Goal: Task Accomplishment & Management: Manage account settings

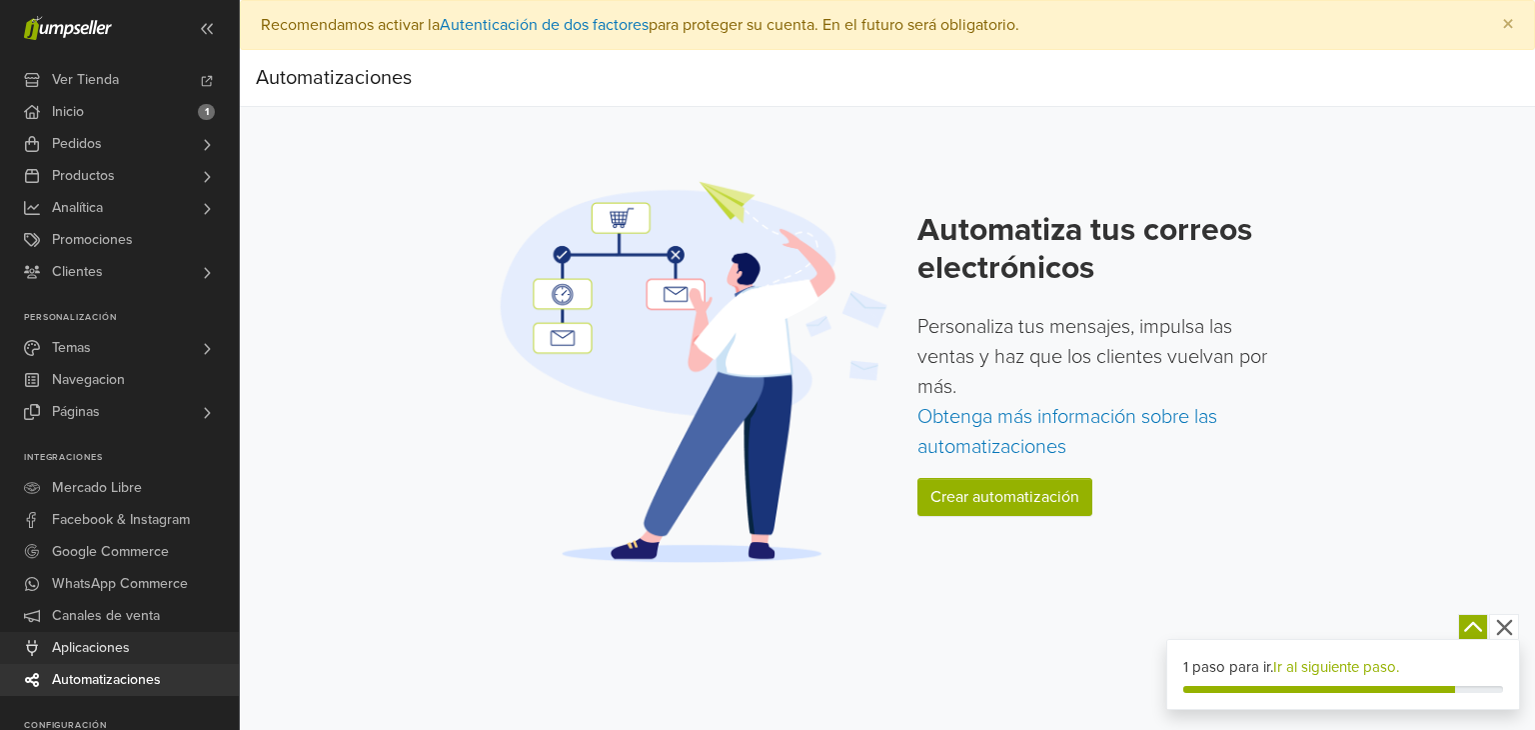
click at [148, 659] on link "Aplicaciones" at bounding box center [119, 648] width 239 height 32
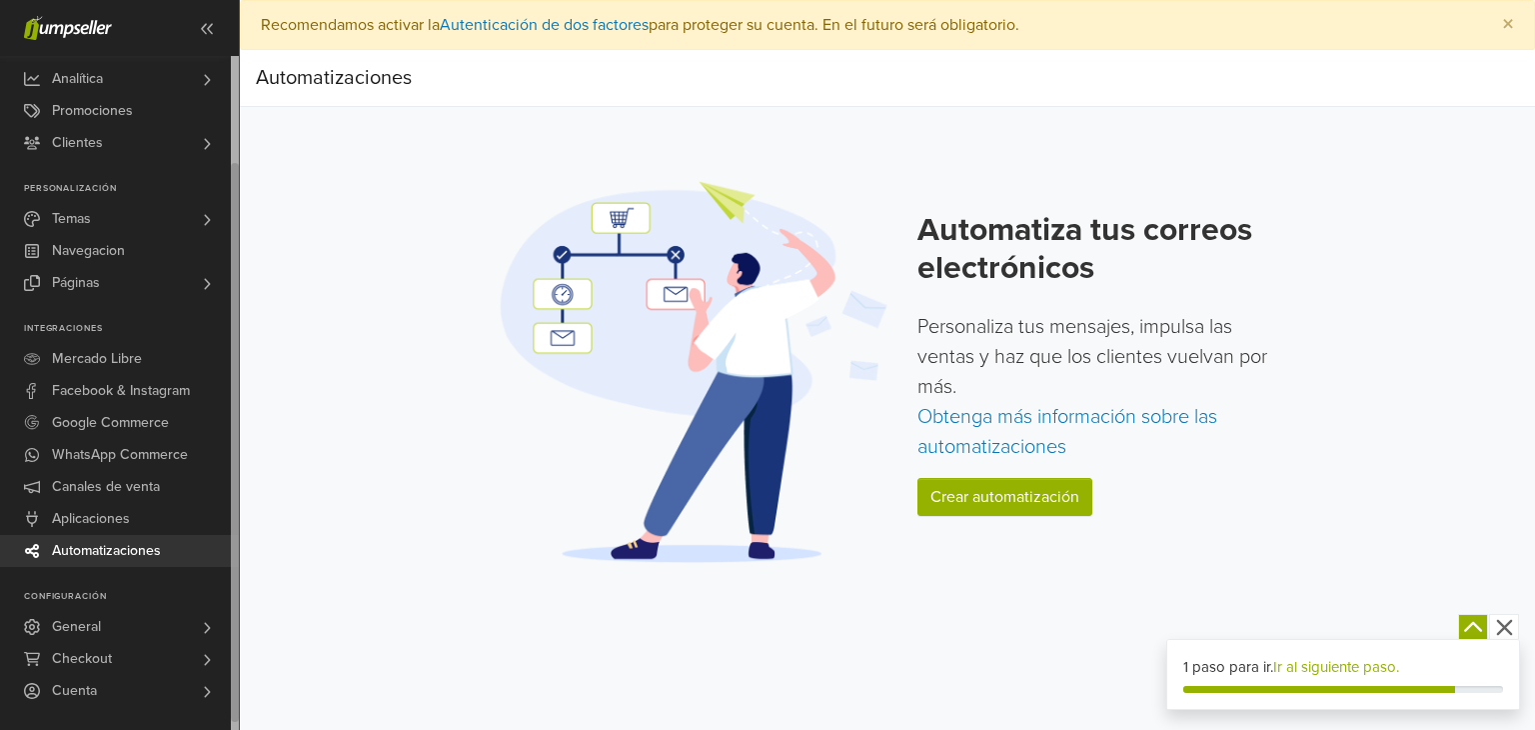
drag, startPoint x: 232, startPoint y: 544, endPoint x: 244, endPoint y: 680, distance: 136.5
click at [244, 680] on div "Ver Tienda Inicio 1 Pedidos Todos los Pedidos Beta" at bounding box center [767, 365] width 1535 height 730
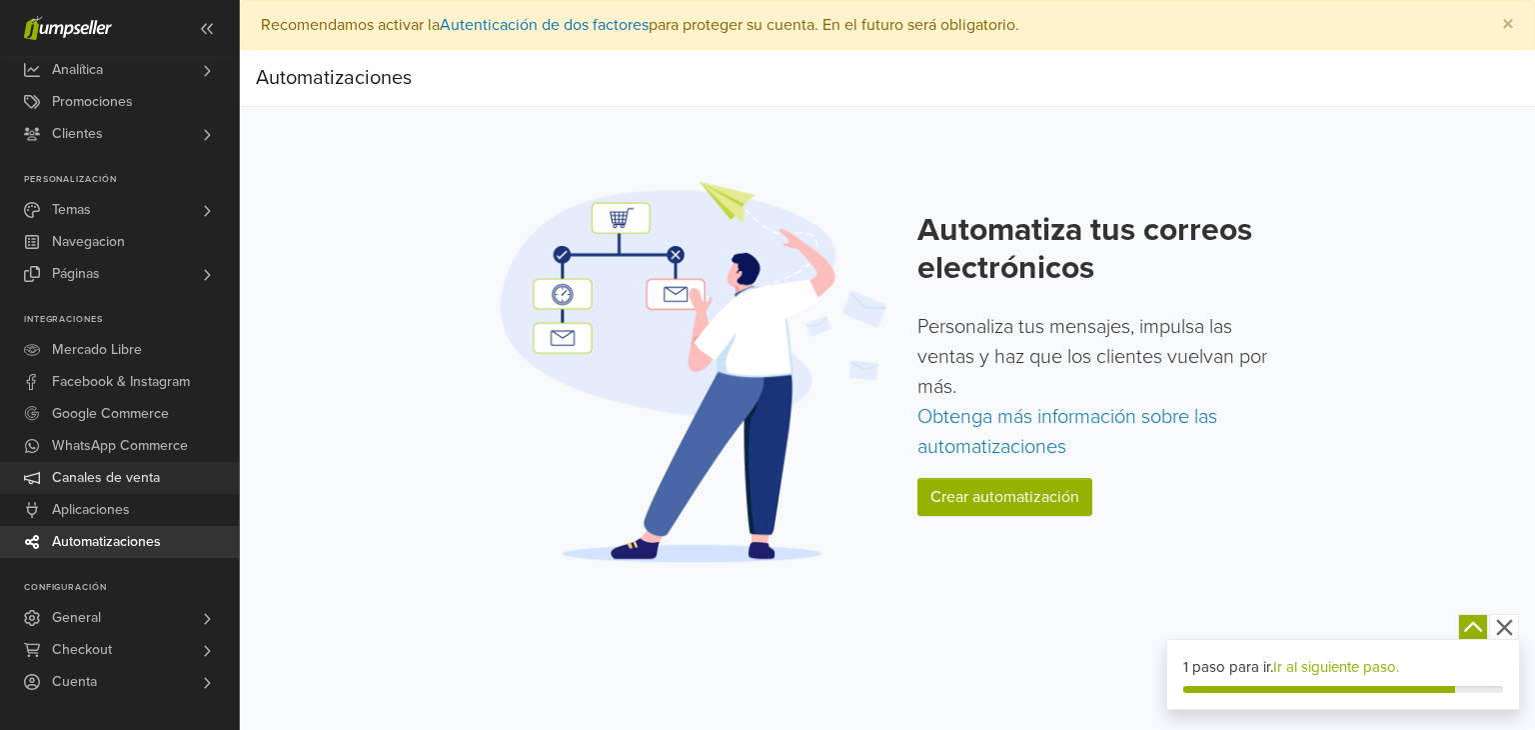
click at [164, 469] on link "Canales de venta" at bounding box center [119, 478] width 239 height 32
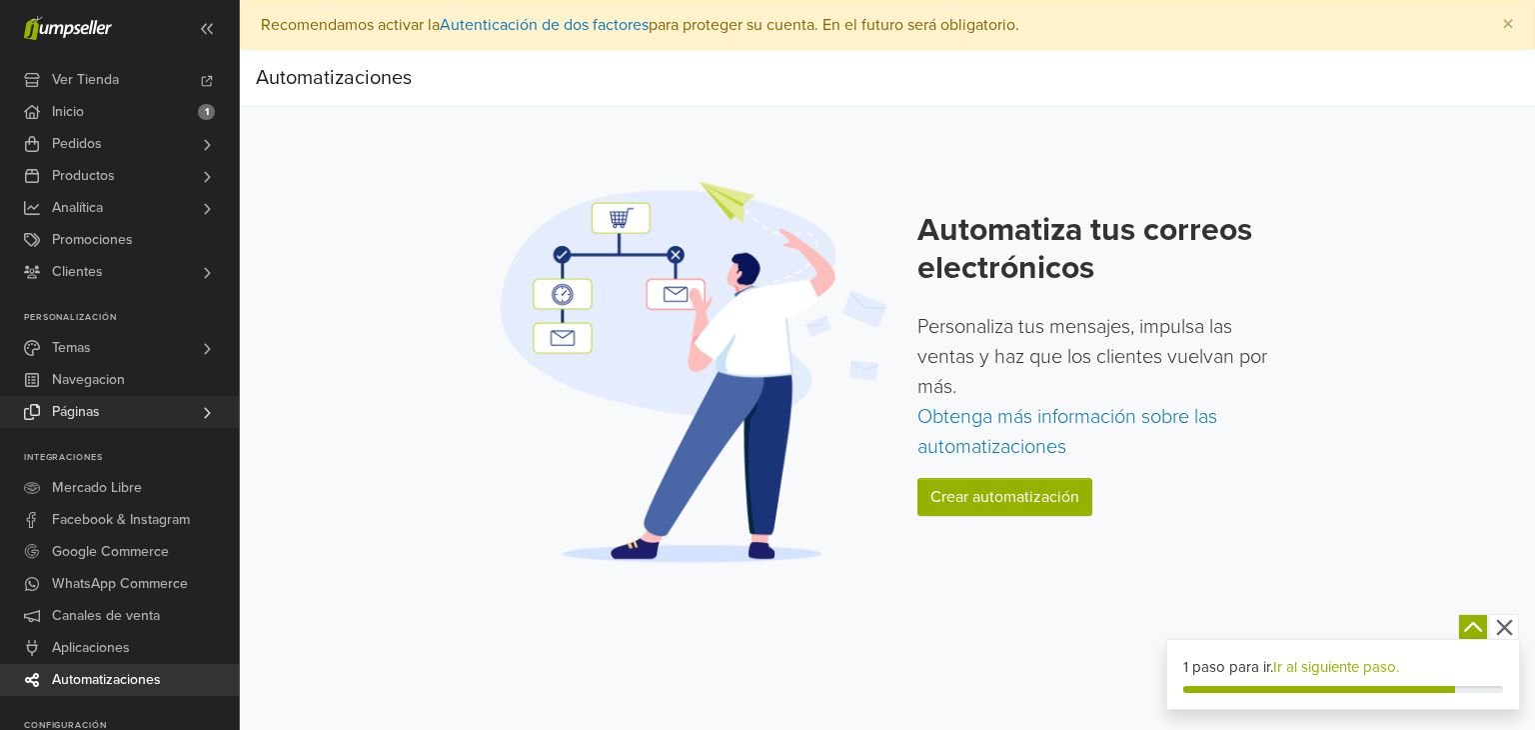
click at [200, 408] on icon at bounding box center [207, 413] width 16 height 16
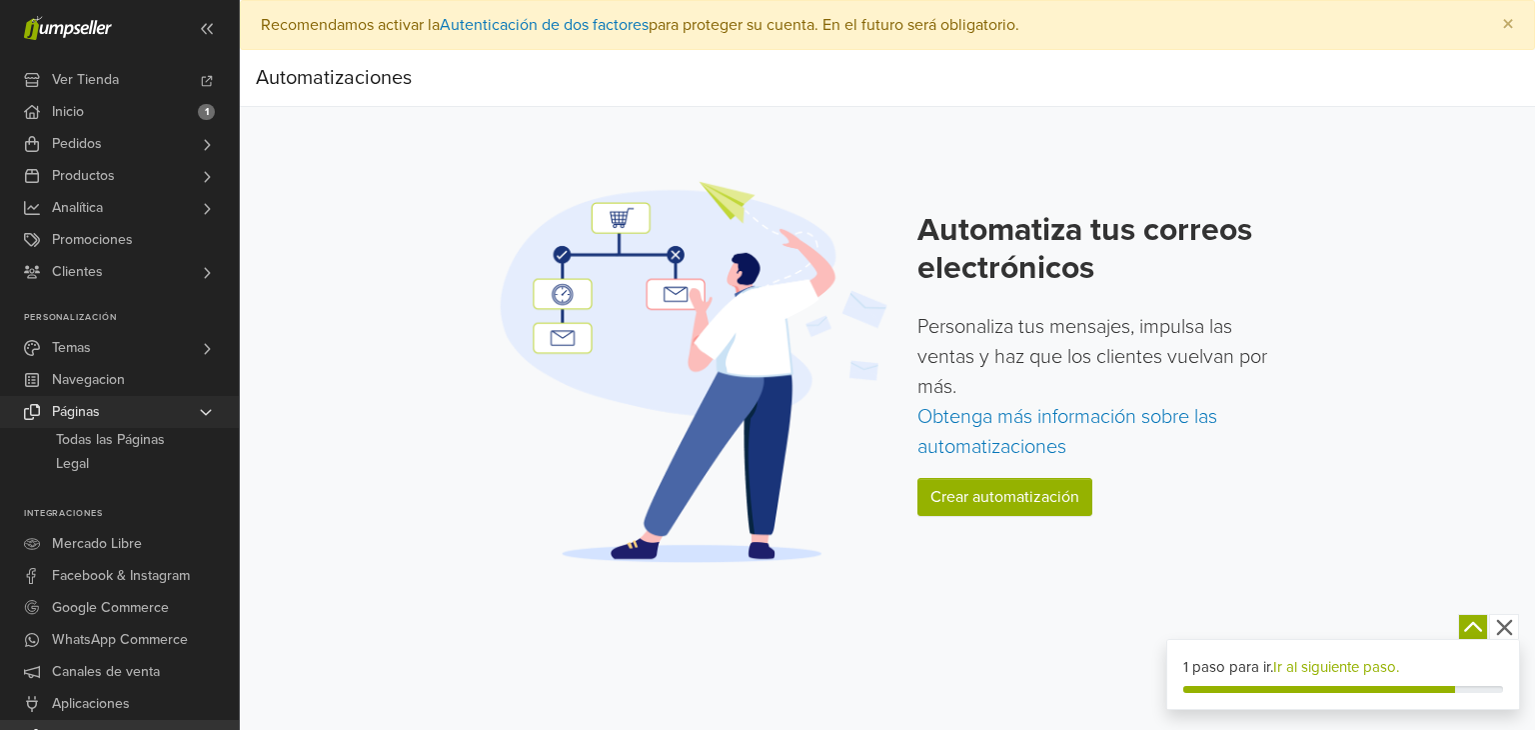
click at [200, 408] on icon at bounding box center [206, 412] width 16 height 16
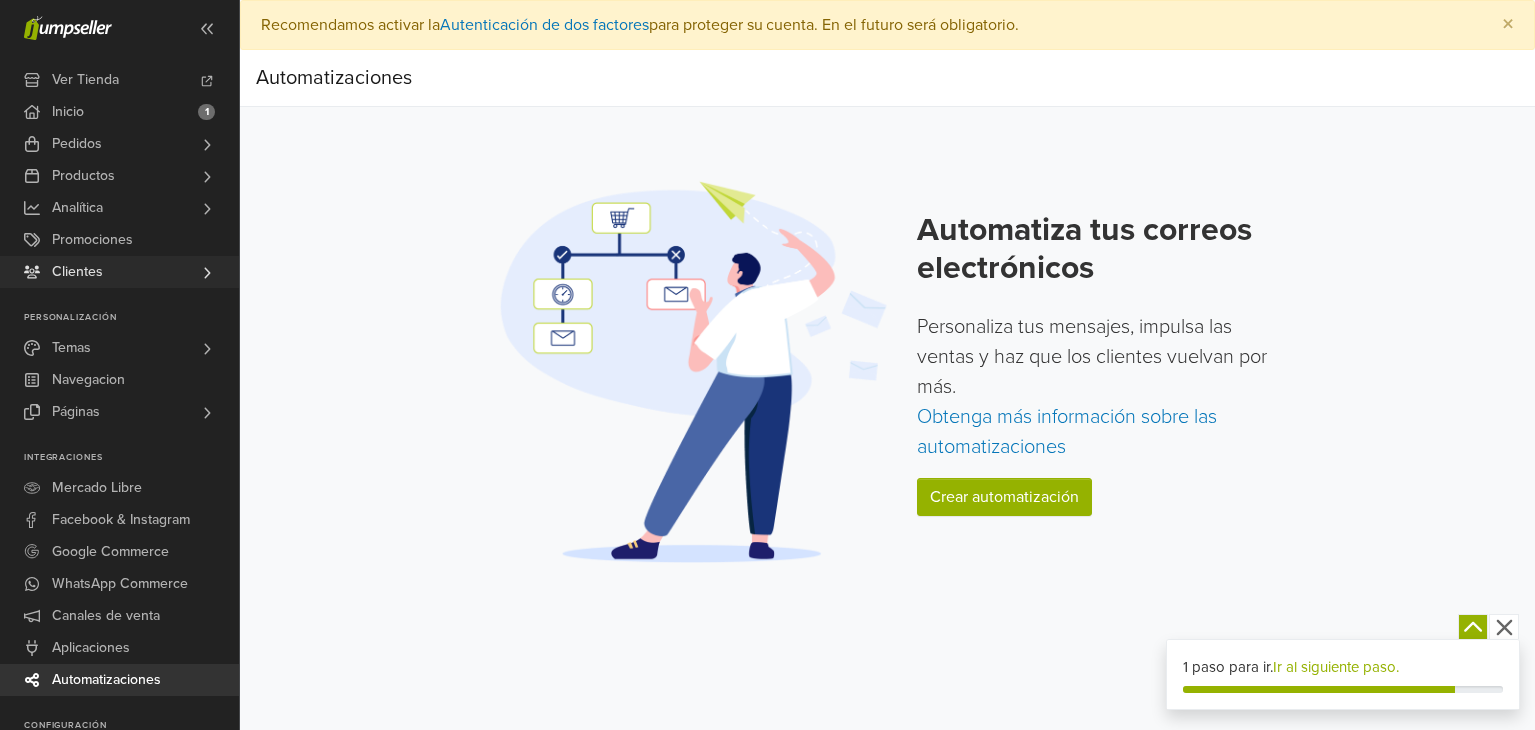
click at [173, 261] on link "Clientes" at bounding box center [119, 272] width 239 height 32
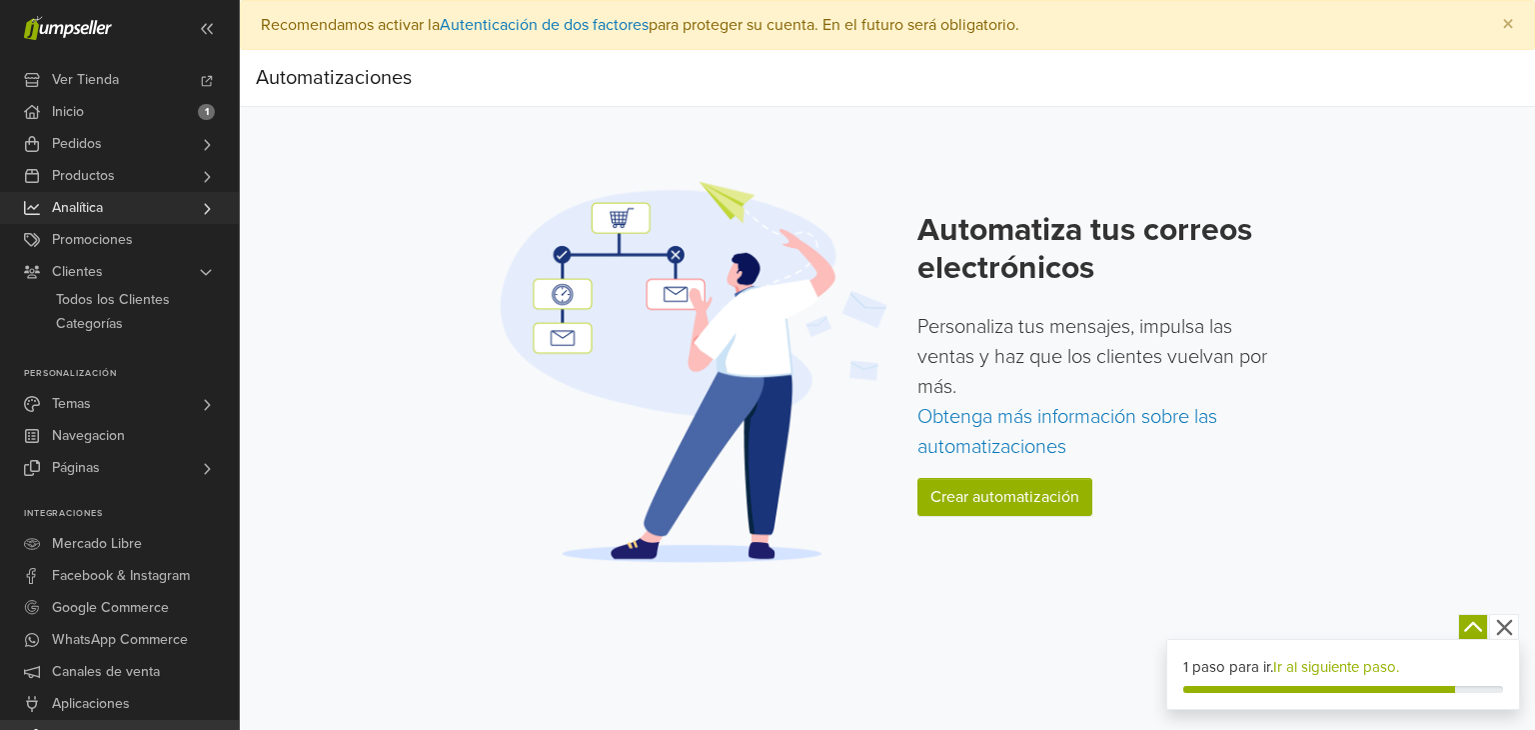
click at [168, 205] on link "Analítica" at bounding box center [119, 208] width 239 height 32
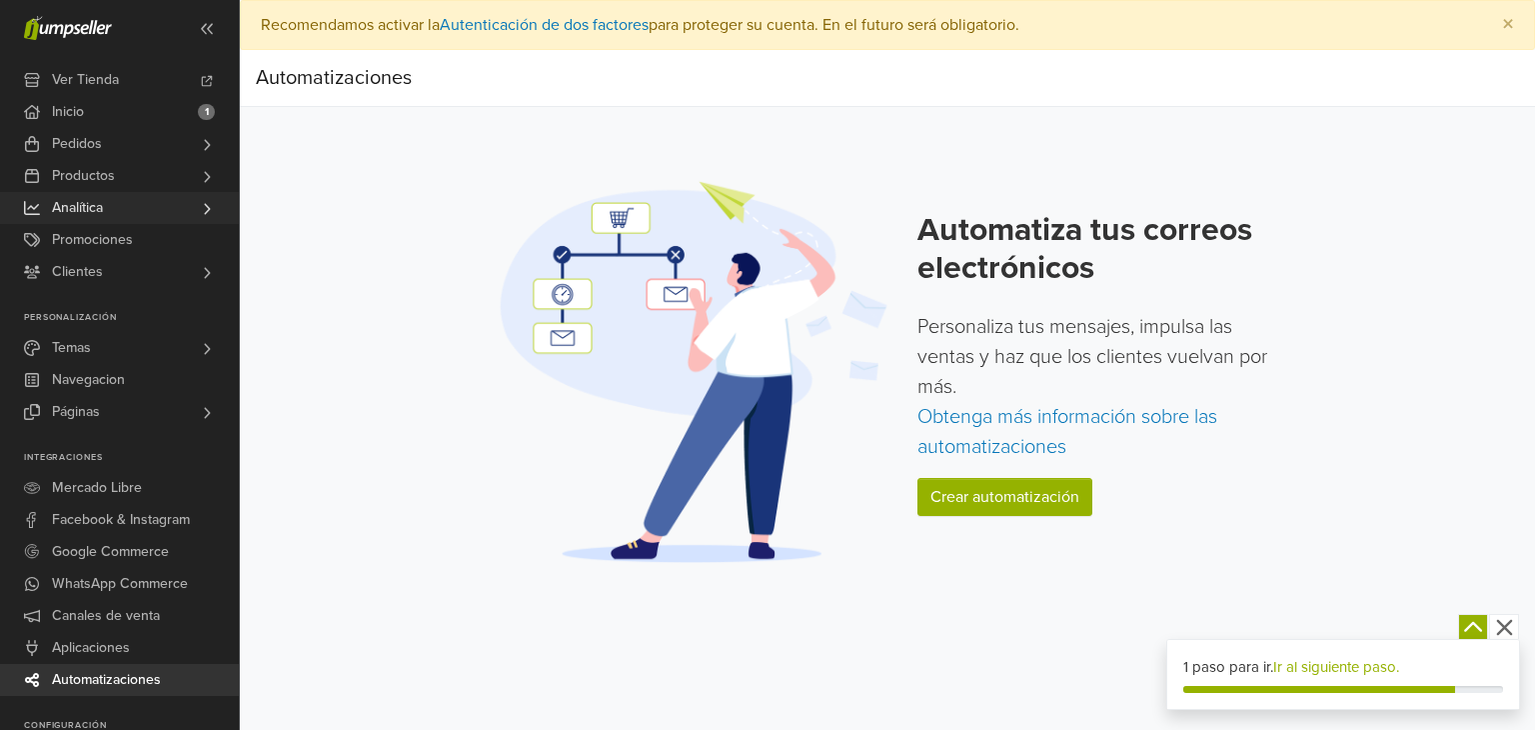
click at [168, 205] on link "Analítica" at bounding box center [119, 208] width 239 height 32
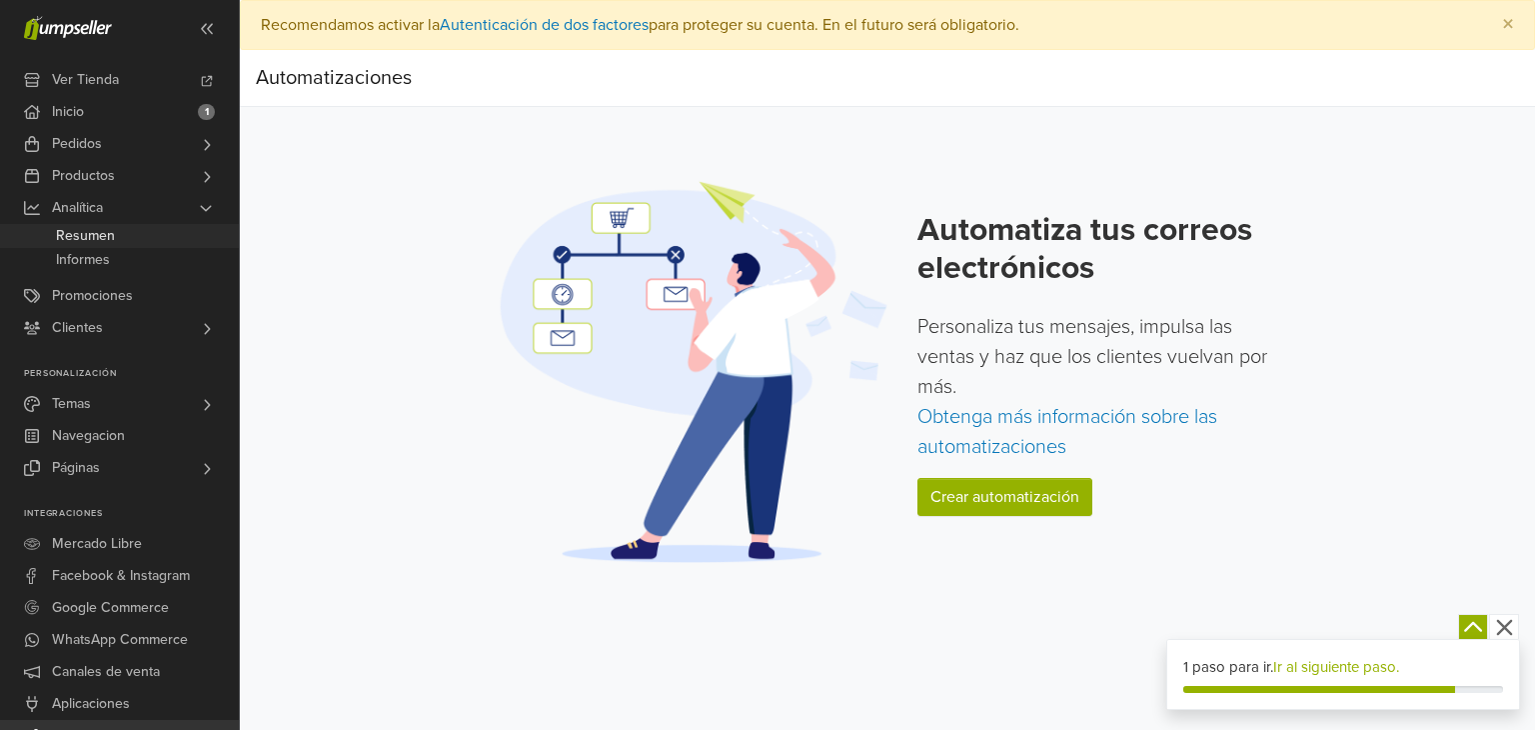
click at [108, 236] on span "Resumen" at bounding box center [85, 236] width 59 height 24
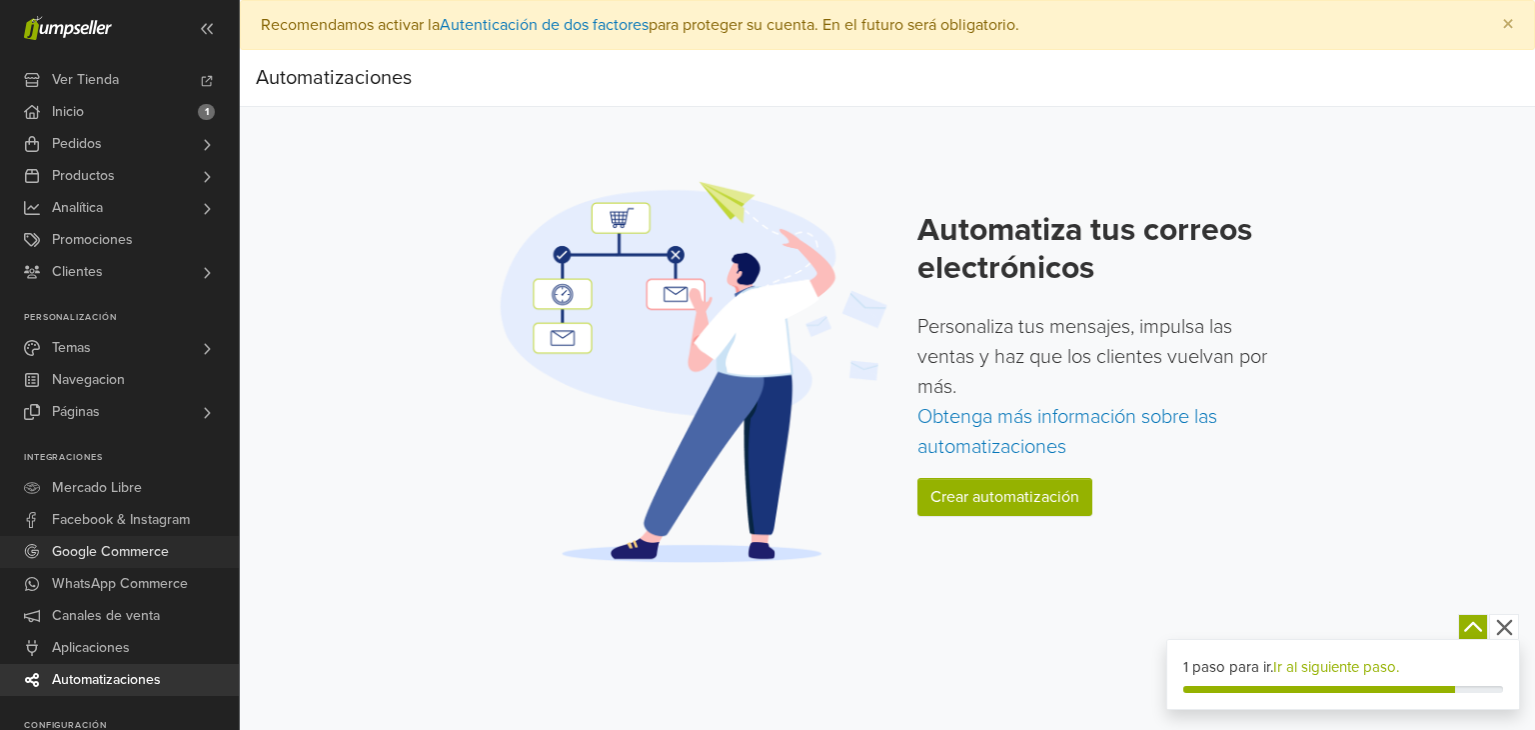
drag, startPoint x: 230, startPoint y: 420, endPoint x: 229, endPoint y: 540, distance: 120.0
click at [229, 540] on div "Ver Tienda Inicio 1 Pedidos Todos los Pedidos [GEOGRAPHIC_DATA] Despachos Citas" at bounding box center [119, 462] width 239 height 796
click at [221, 1] on div at bounding box center [119, 28] width 239 height 56
click at [213, 29] on icon at bounding box center [207, 29] width 16 height 16
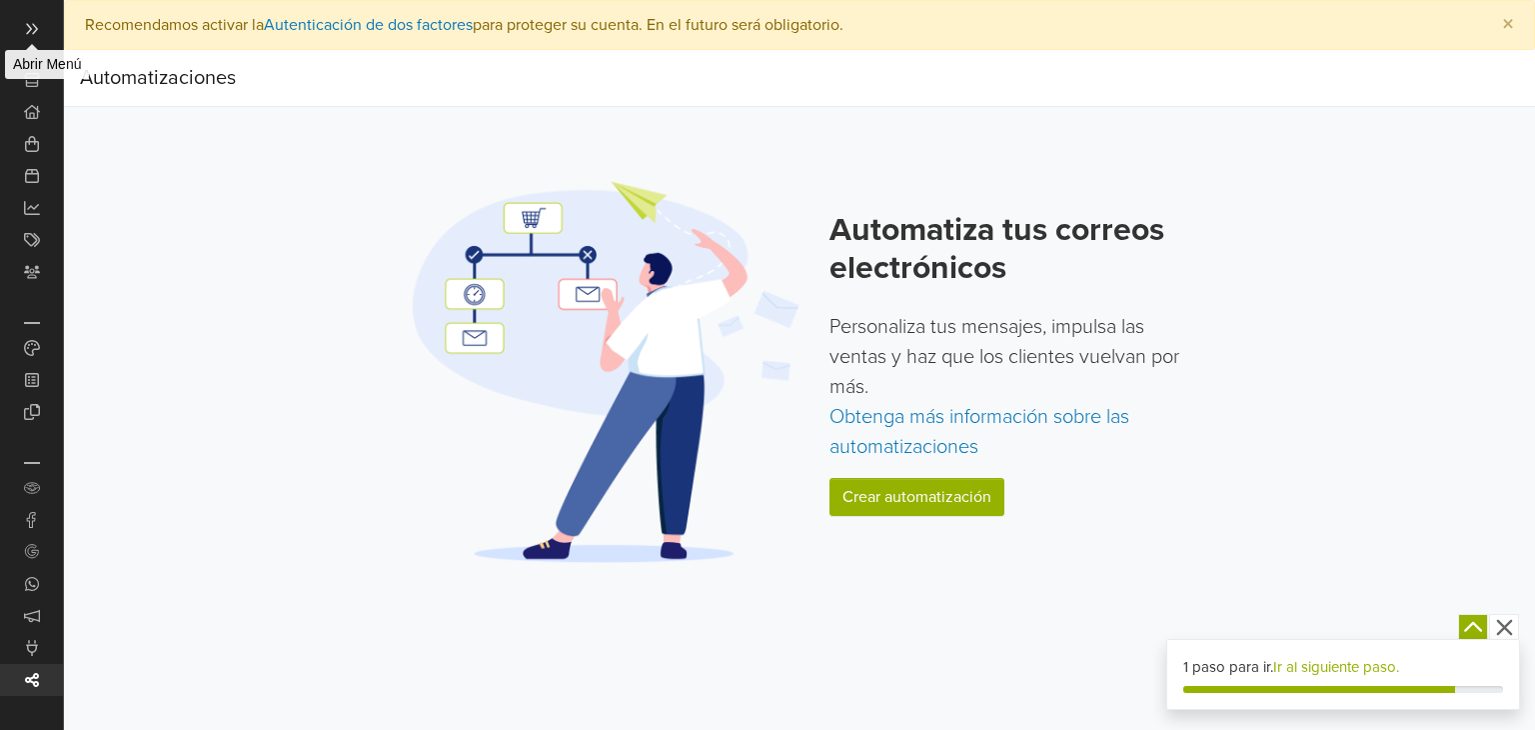
click at [24, 36] on icon at bounding box center [32, 29] width 16 height 16
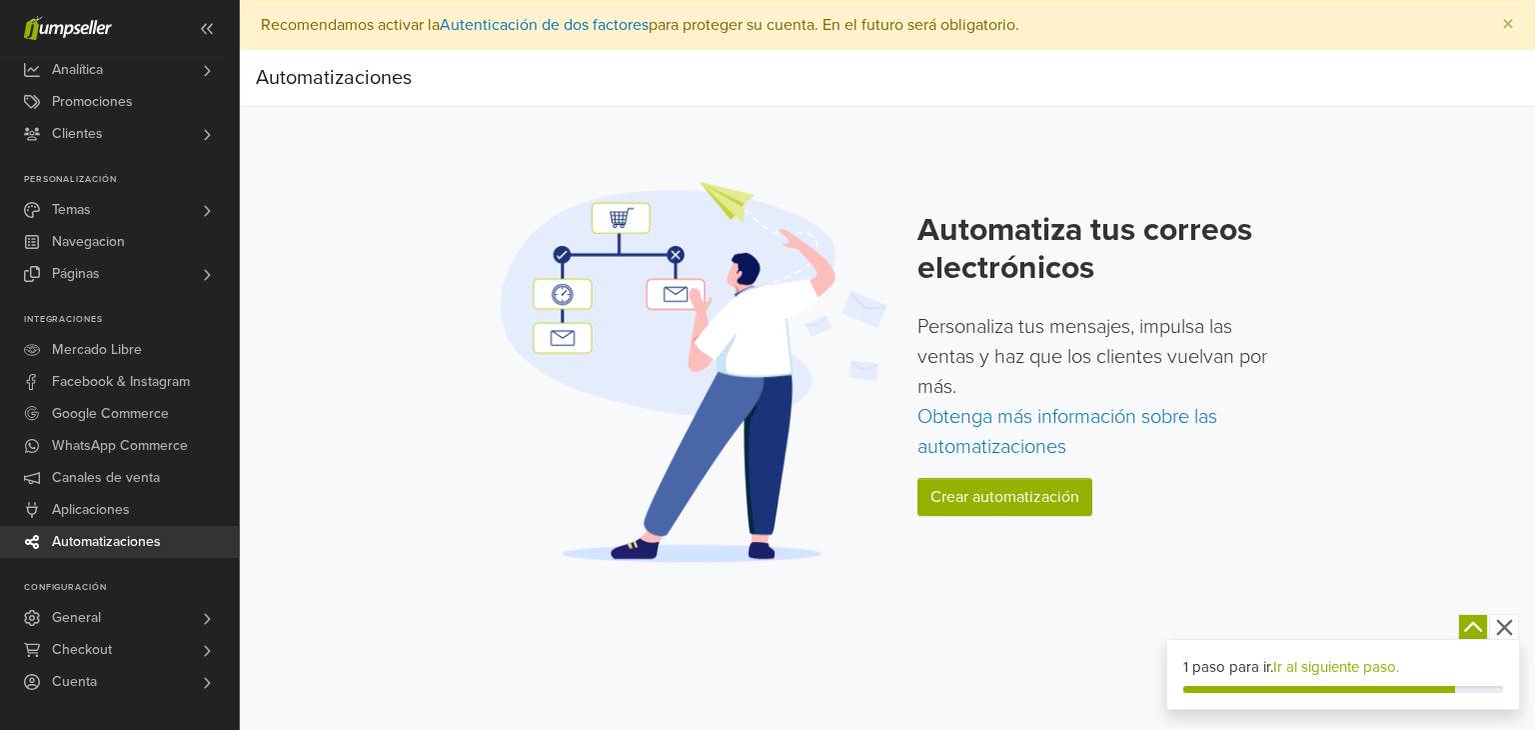
drag, startPoint x: 233, startPoint y: 245, endPoint x: 276, endPoint y: 570, distance: 327.7
click at [276, 570] on div "Ver Tienda Inicio 1 Pedidos Todos los Pedidos Beta" at bounding box center [767, 365] width 1535 height 730
click at [146, 685] on link "Cuenta" at bounding box center [119, 682] width 239 height 32
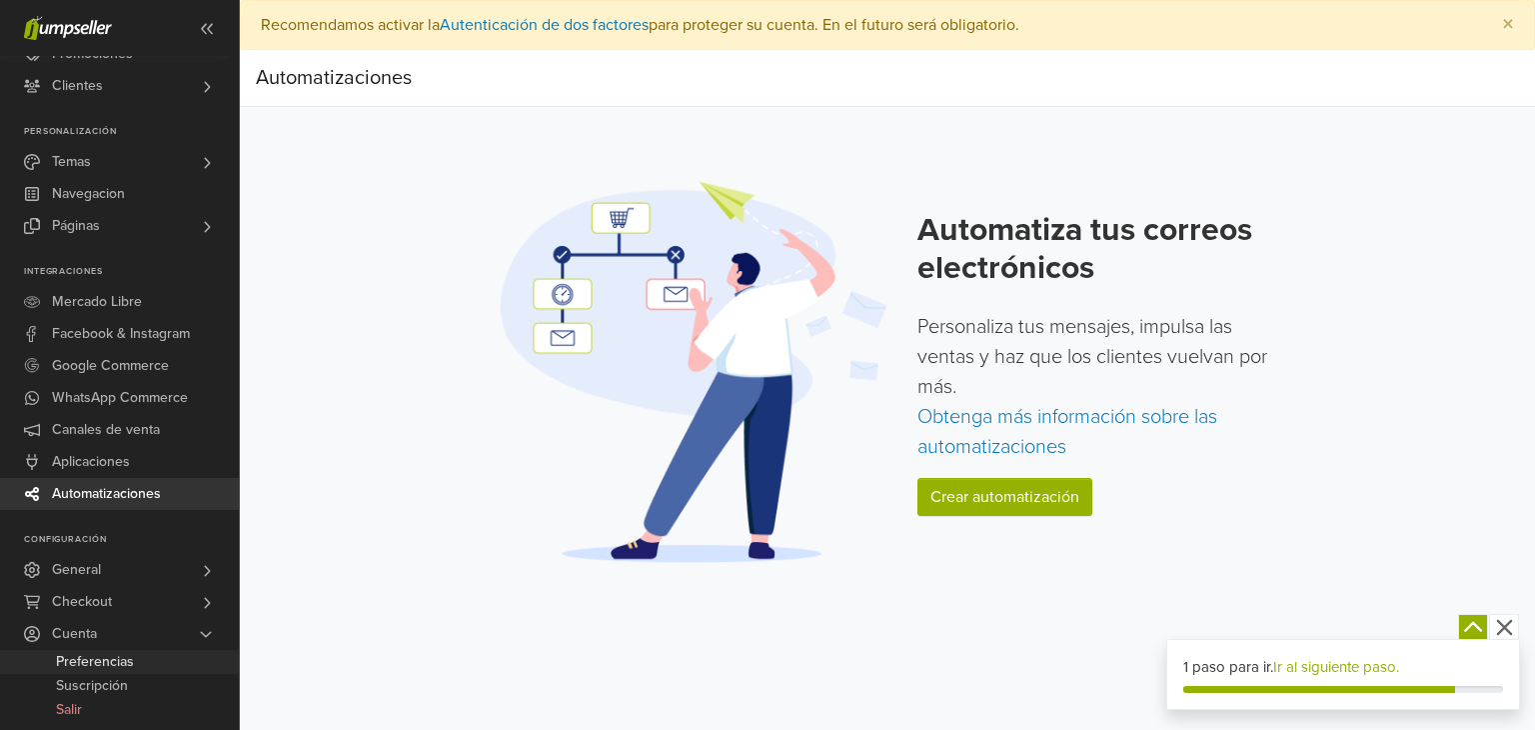
click at [131, 661] on span "Preferencias" at bounding box center [95, 662] width 78 height 24
